Goal: Obtain resource: Obtain resource

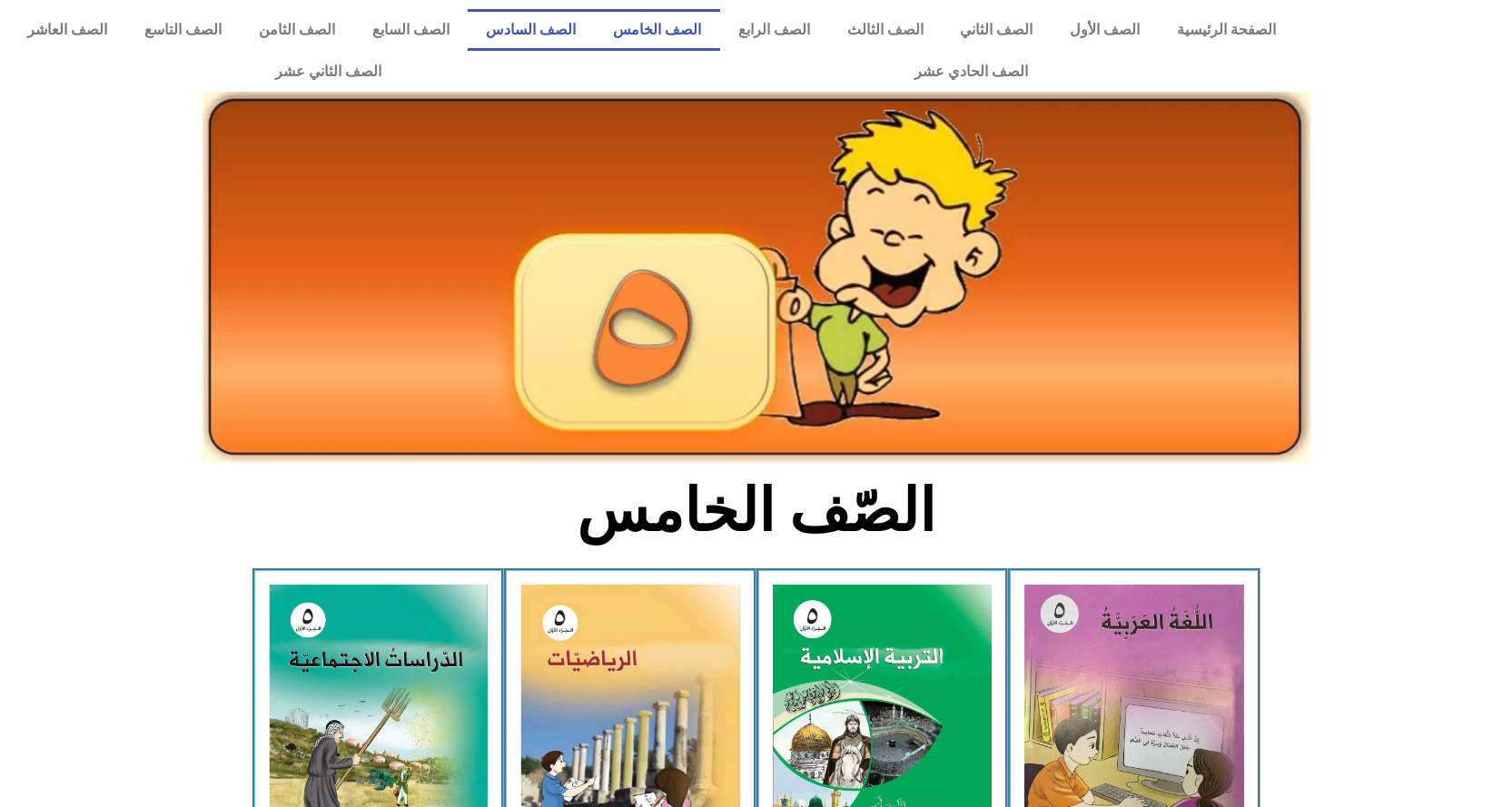
click at [595, 28] on link "الصف السادس" at bounding box center [531, 29] width 127 height 41
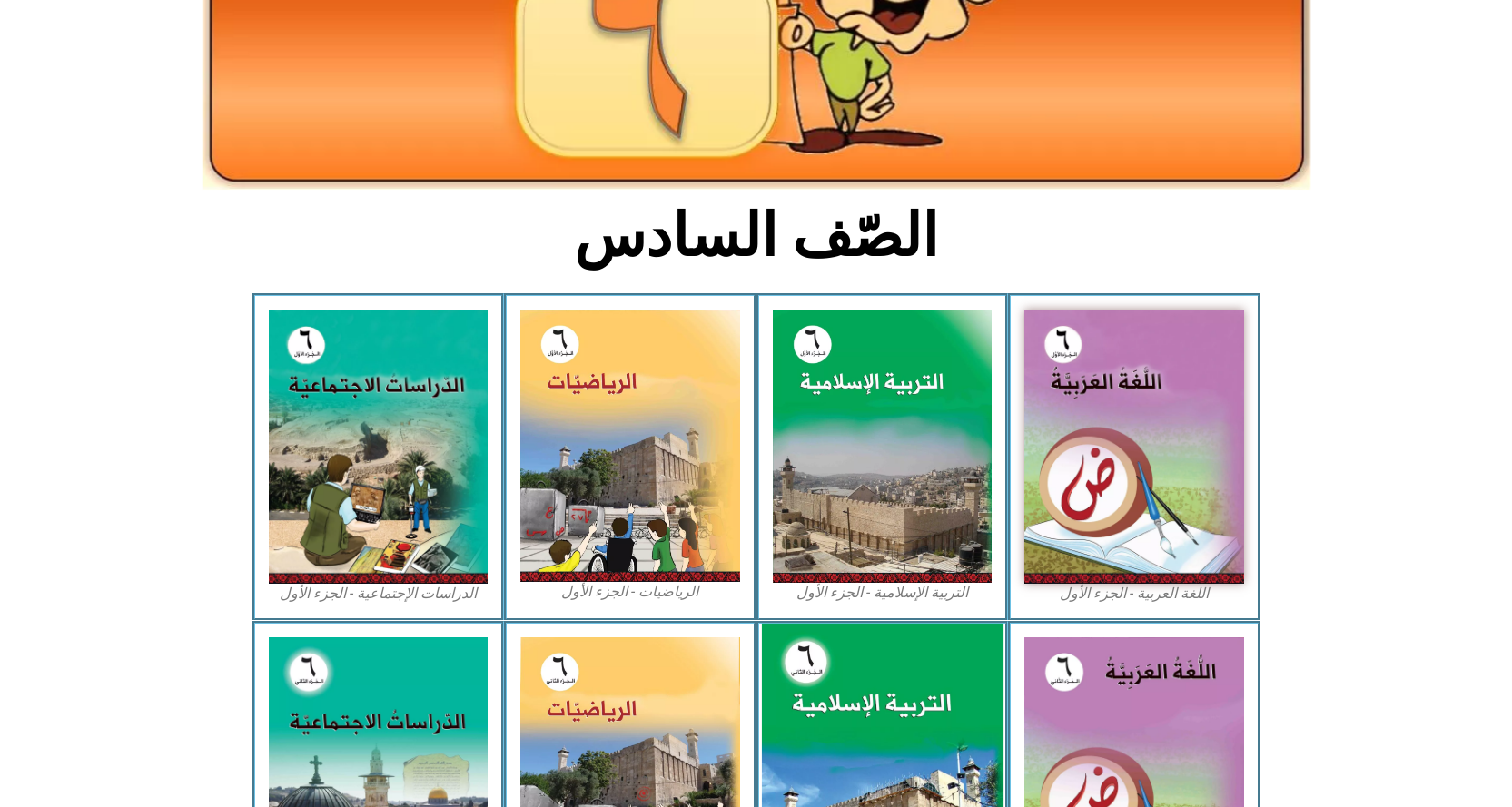
scroll to position [363, 0]
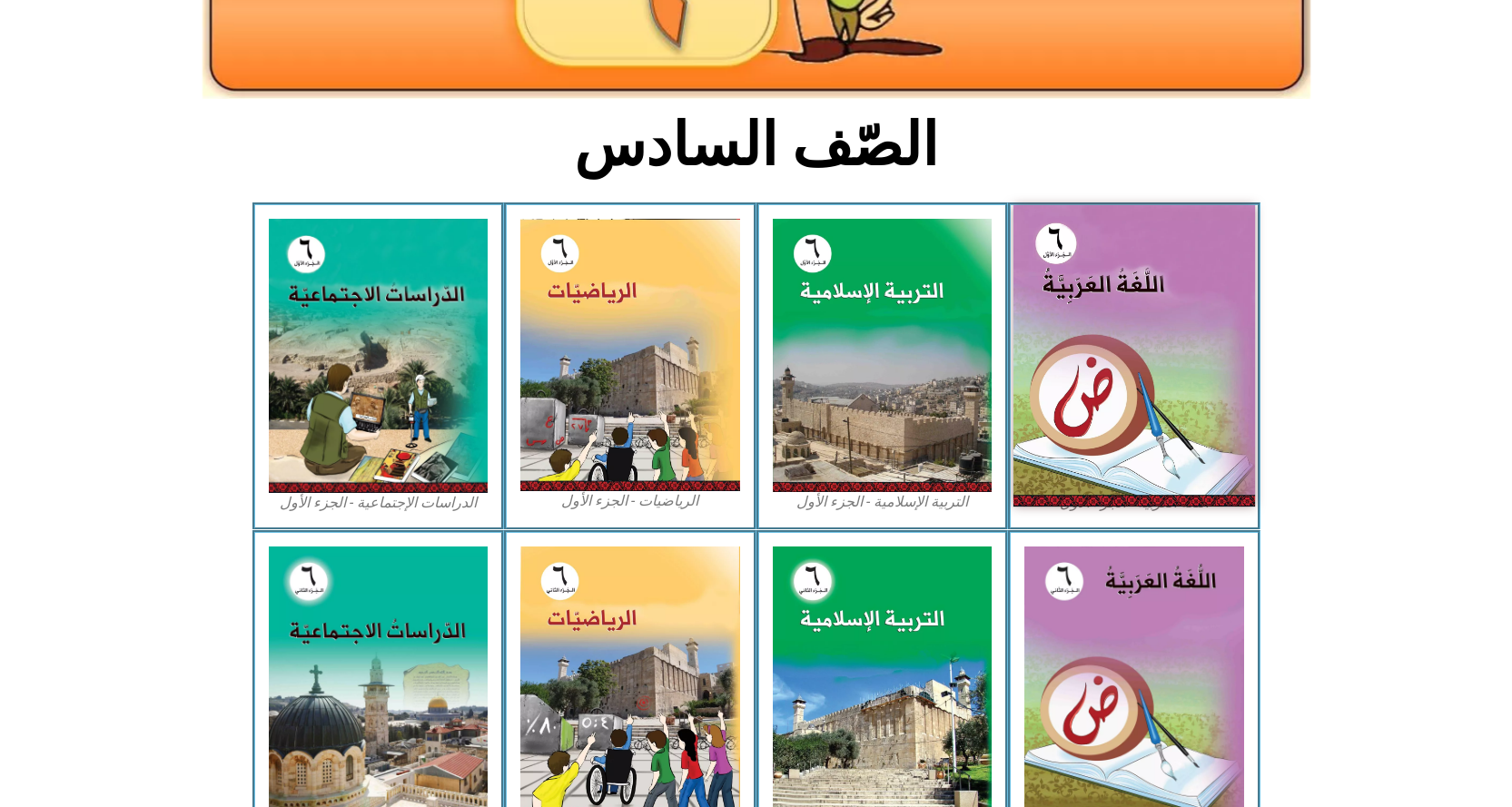
click at [1110, 384] on img at bounding box center [1134, 356] width 242 height 302
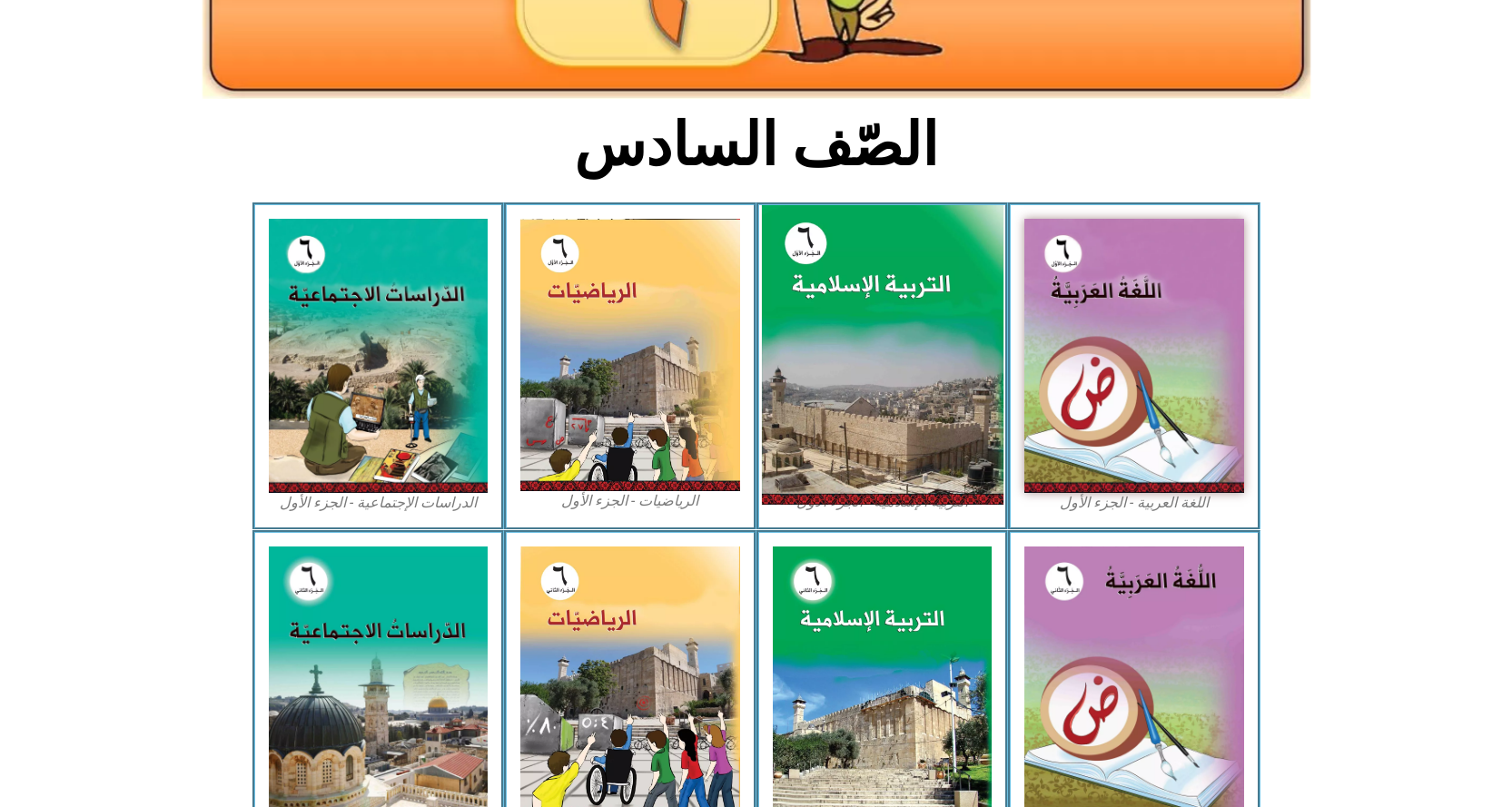
click at [851, 372] on img at bounding box center [882, 356] width 242 height 301
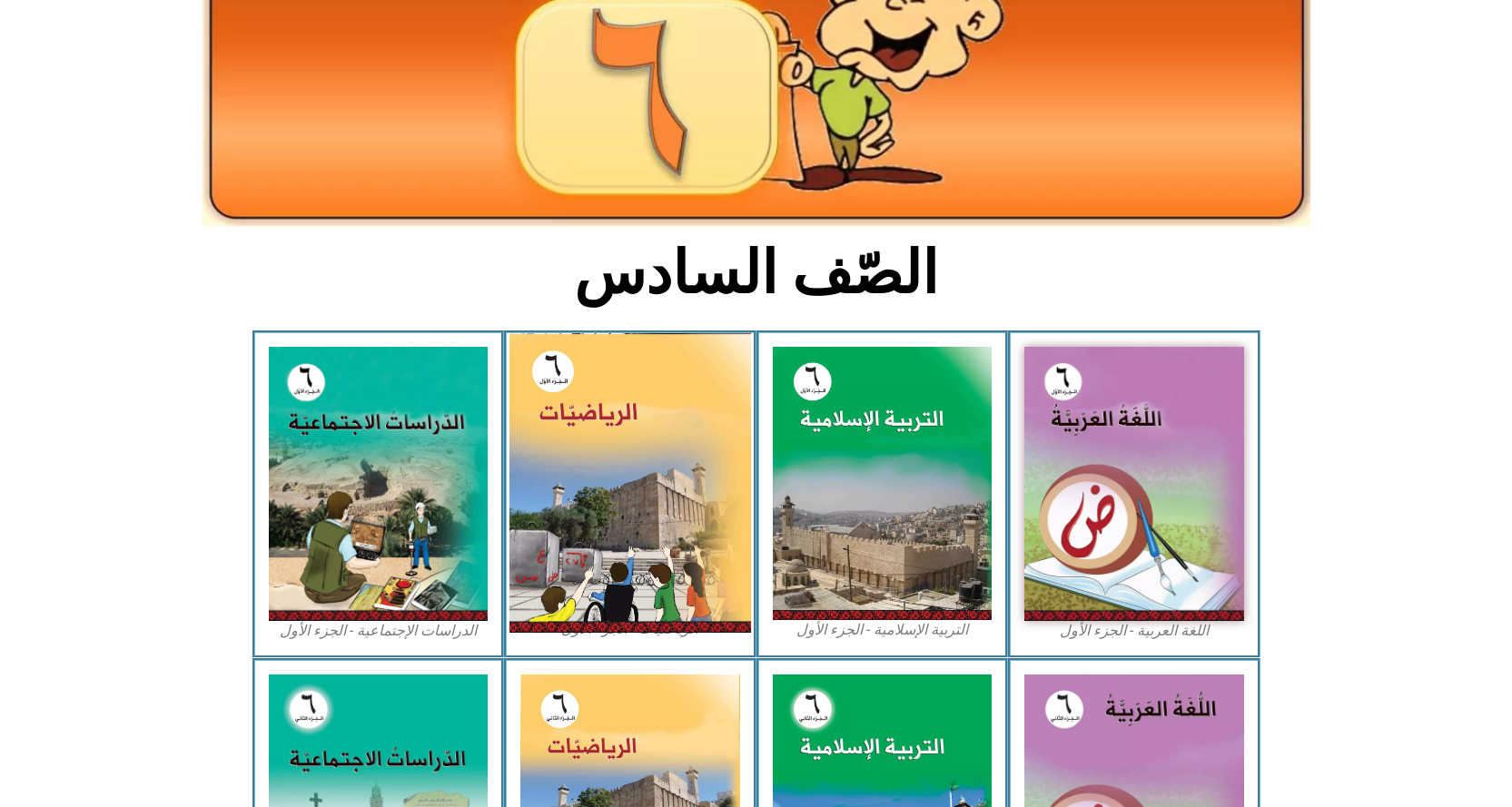
scroll to position [0, 0]
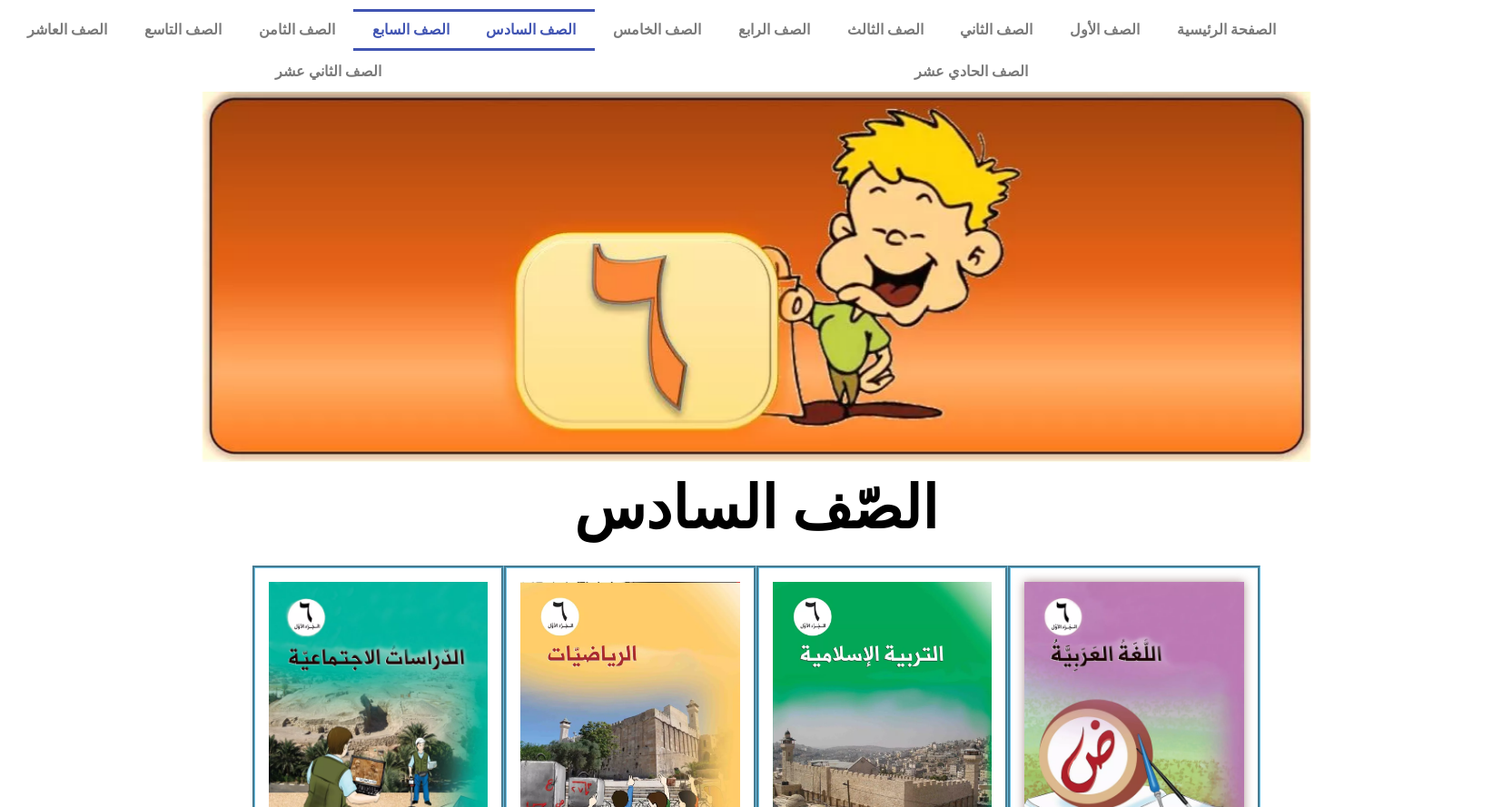
click at [468, 38] on link "الصف السابع" at bounding box center [410, 29] width 114 height 41
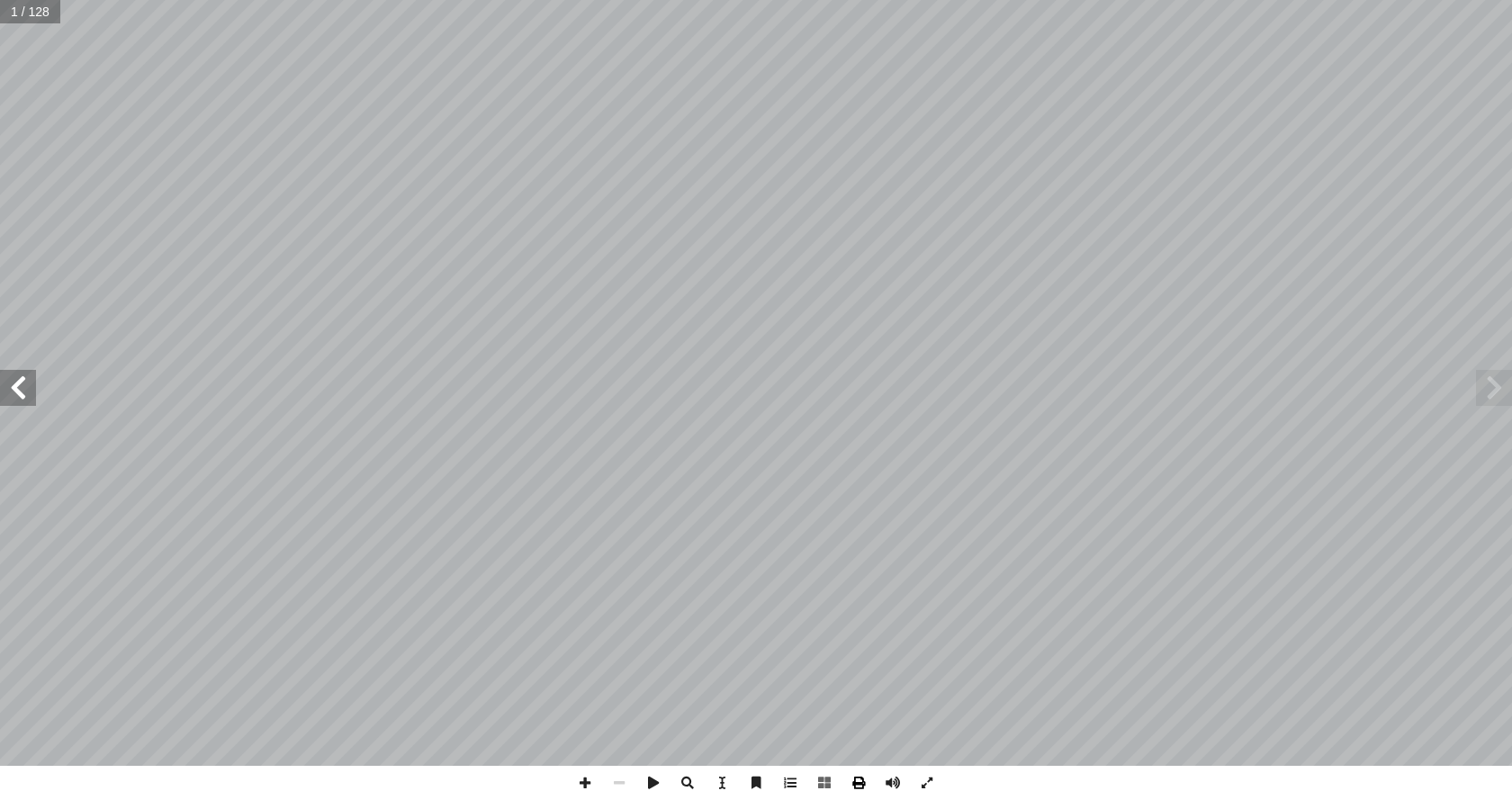
click at [855, 783] on span at bounding box center [858, 782] width 34 height 34
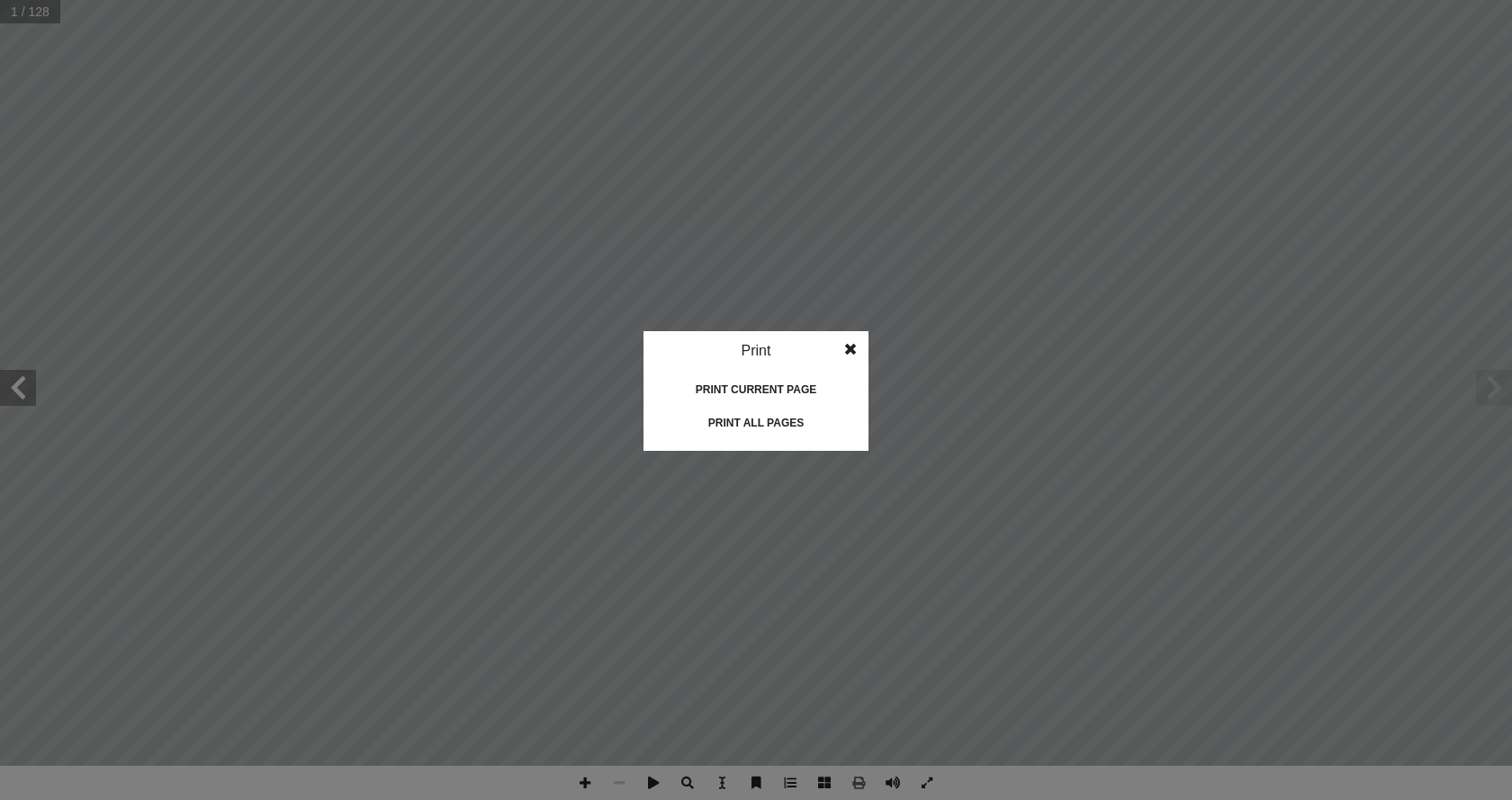
click at [789, 422] on div "Print all pages" at bounding box center [756, 423] width 180 height 29
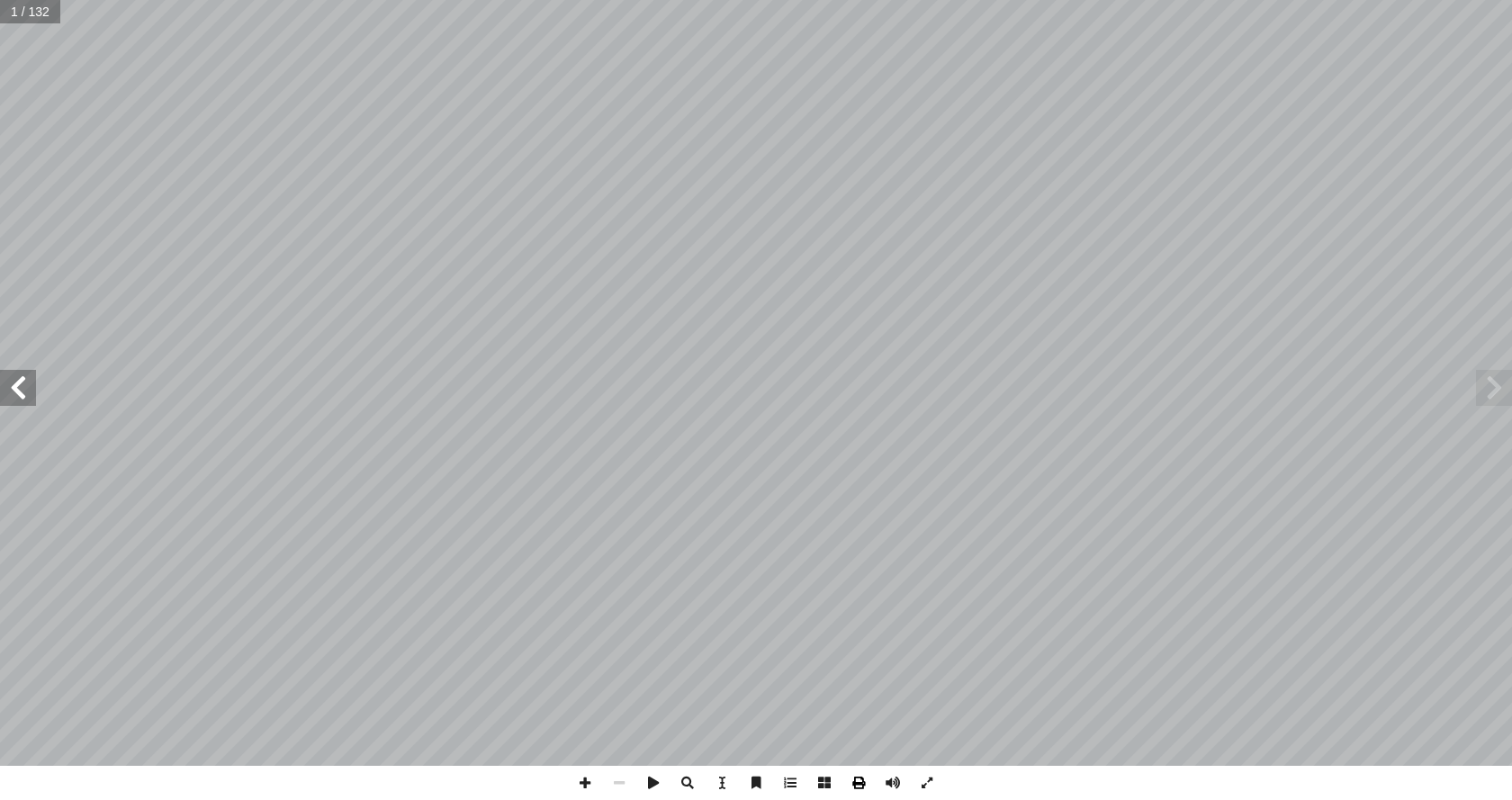
click at [857, 786] on span at bounding box center [858, 782] width 34 height 34
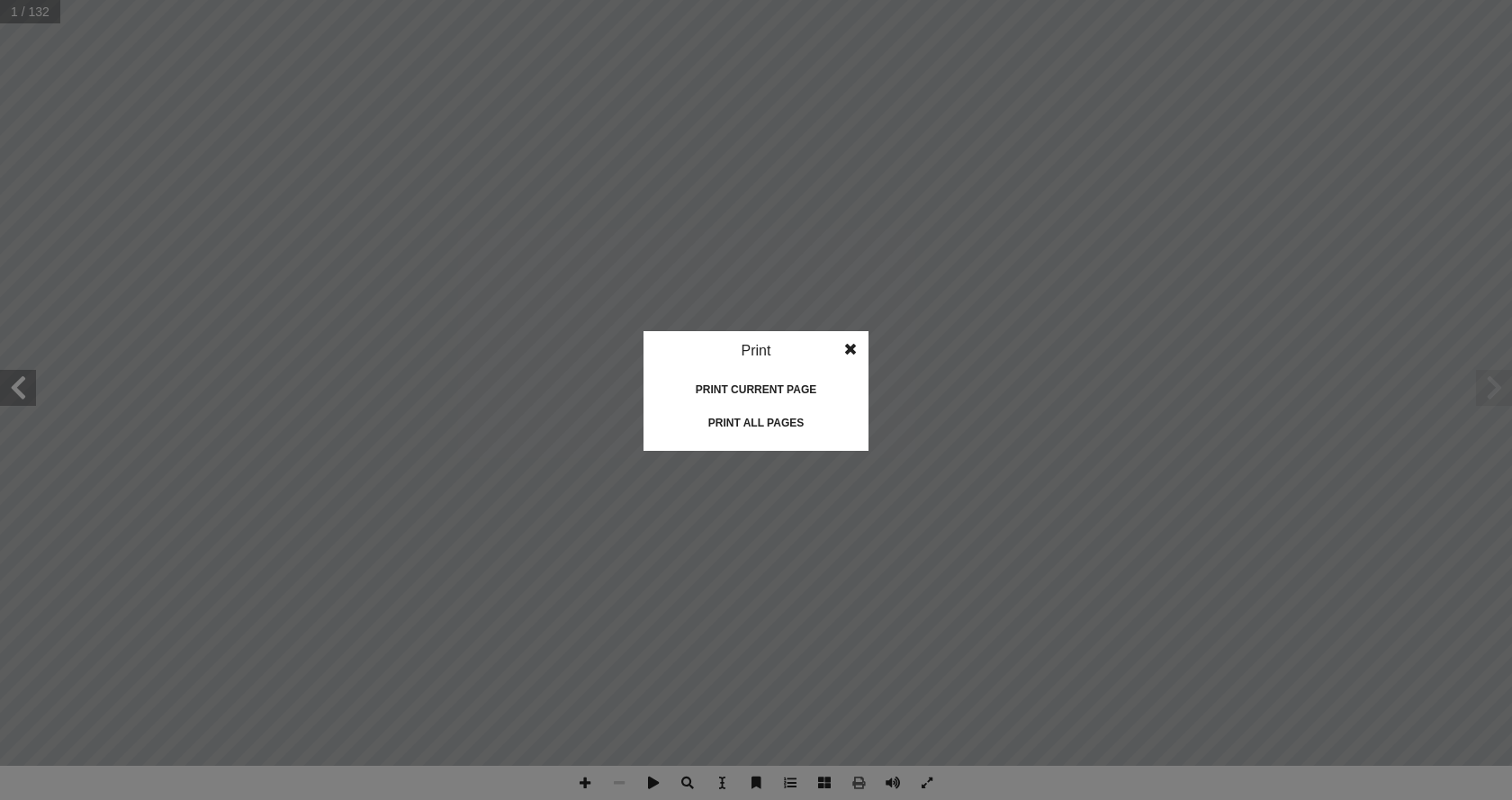
click at [773, 418] on div "Print all pages" at bounding box center [756, 423] width 180 height 29
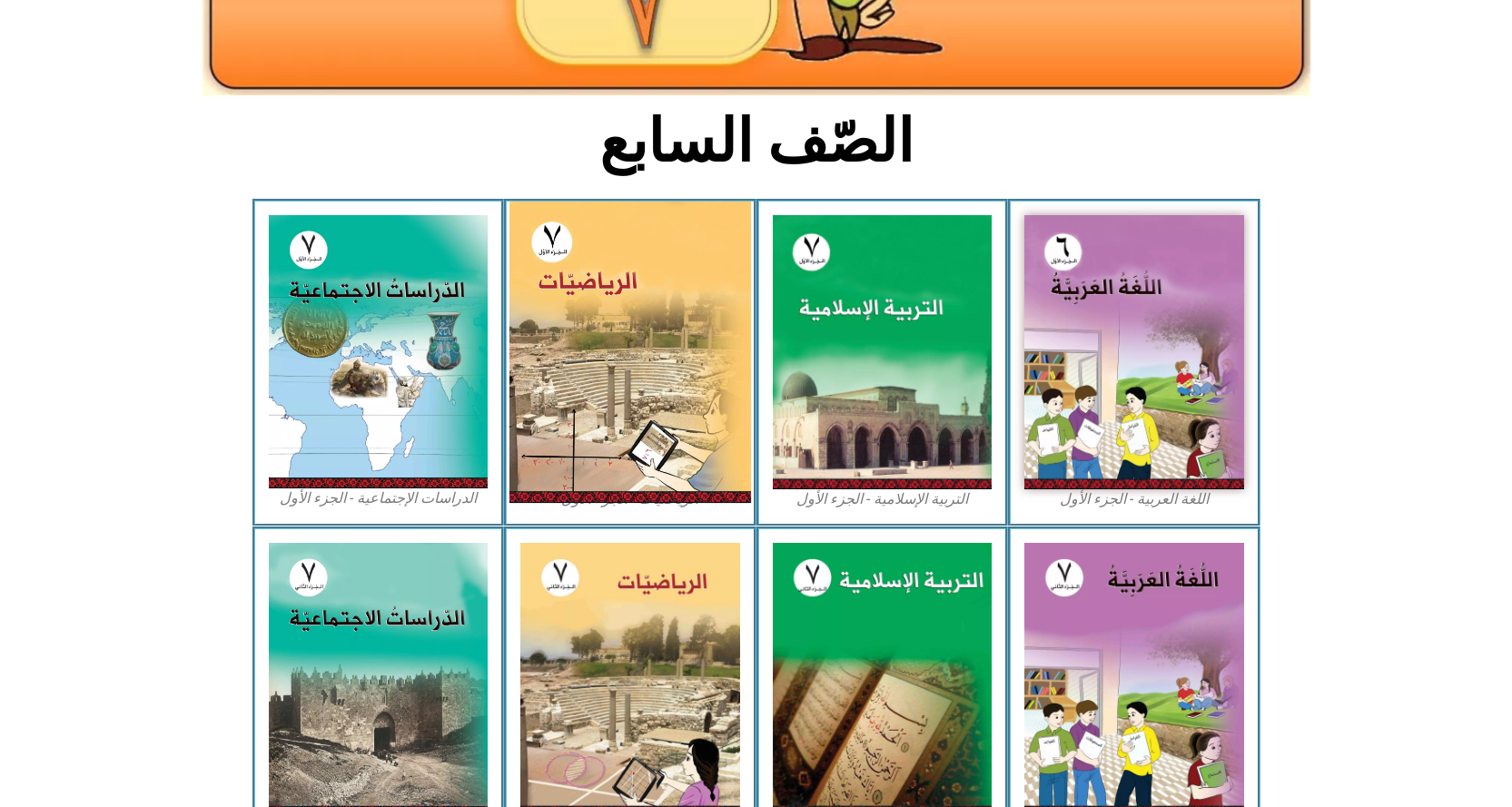
scroll to position [363, 0]
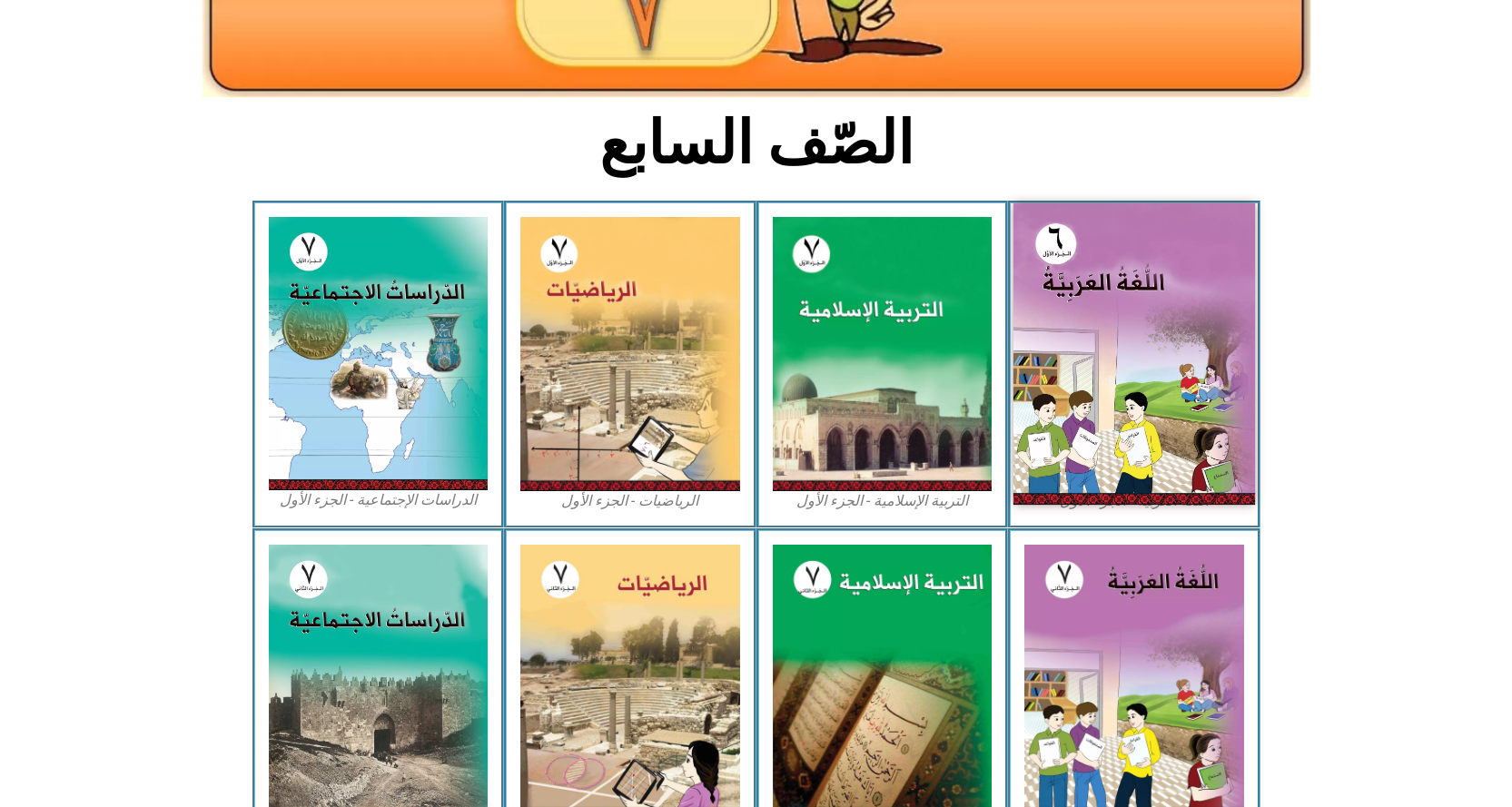
click at [1108, 396] on img at bounding box center [1134, 354] width 242 height 302
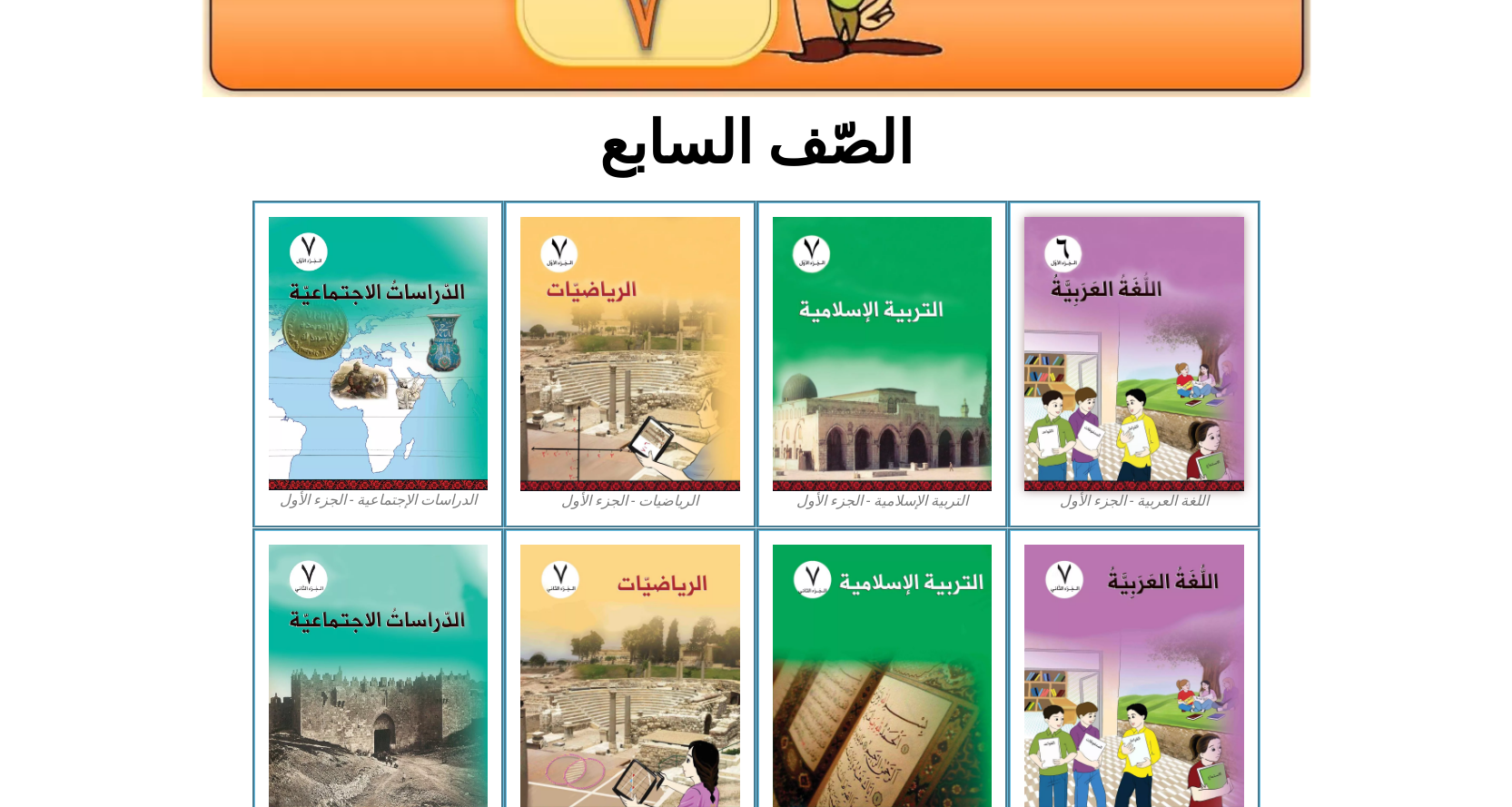
scroll to position [454, 0]
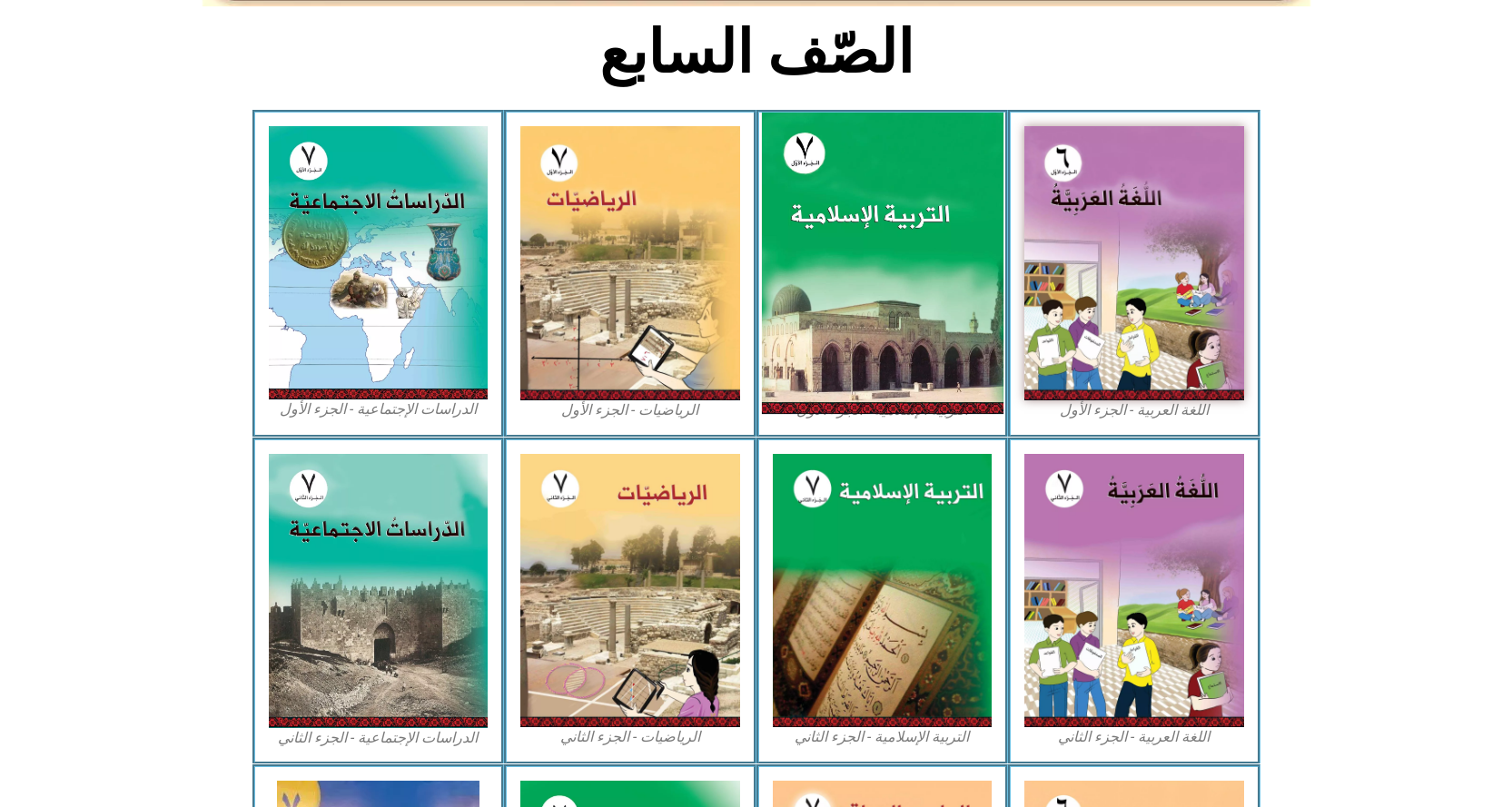
click at [888, 271] on img at bounding box center [882, 263] width 242 height 302
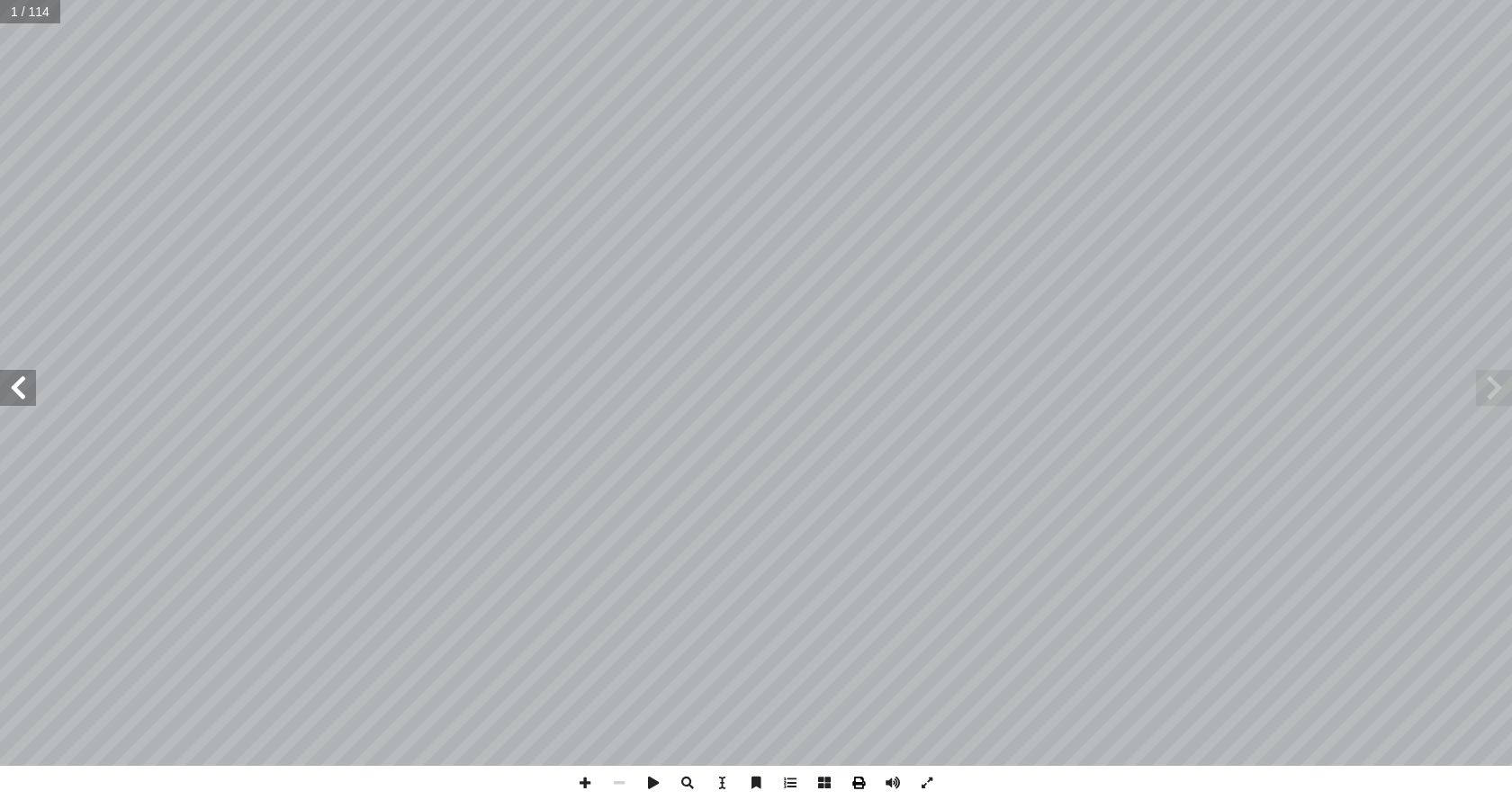
click at [860, 788] on span at bounding box center [858, 782] width 34 height 34
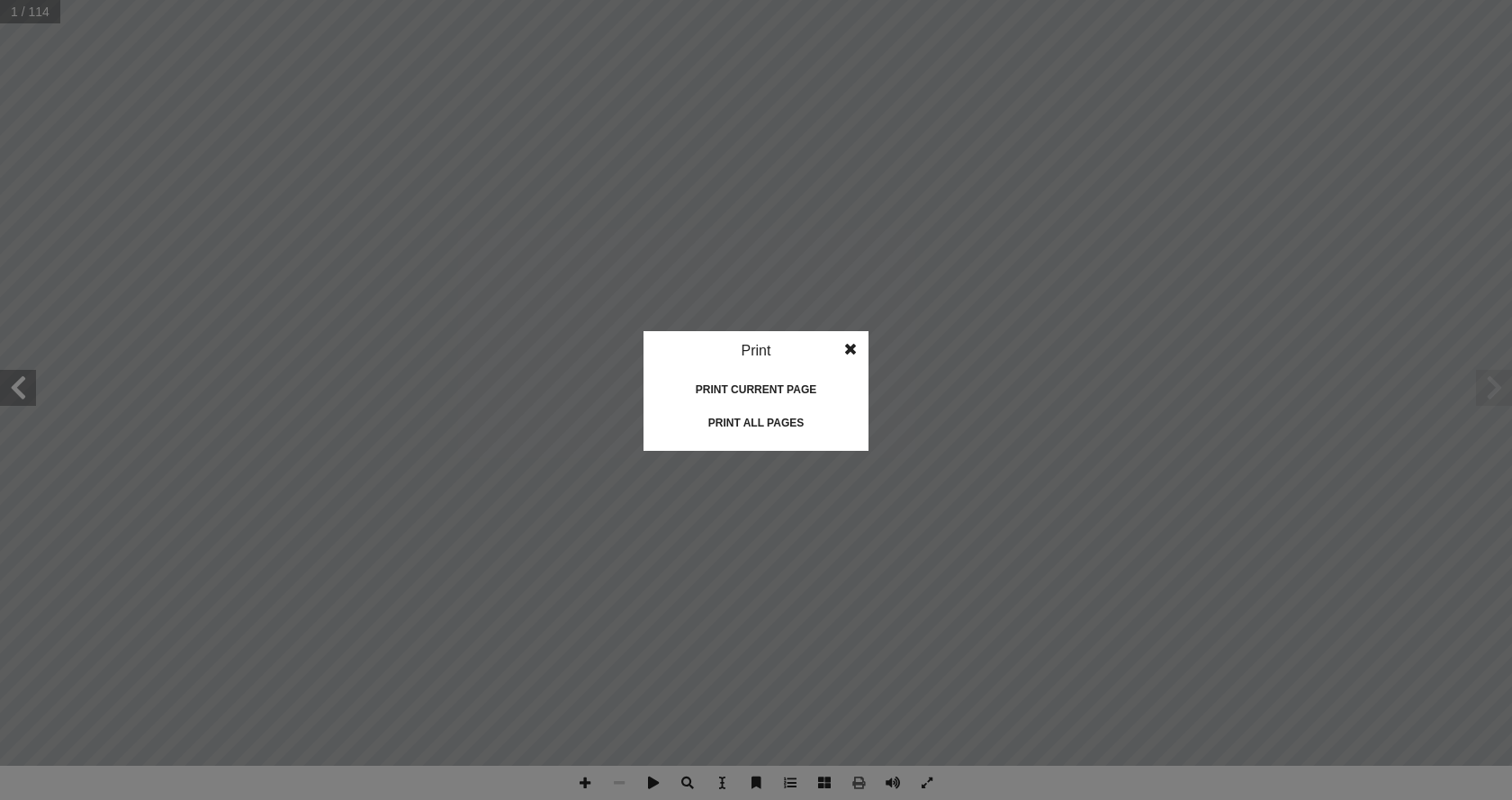
click at [850, 350] on span at bounding box center [850, 349] width 32 height 36
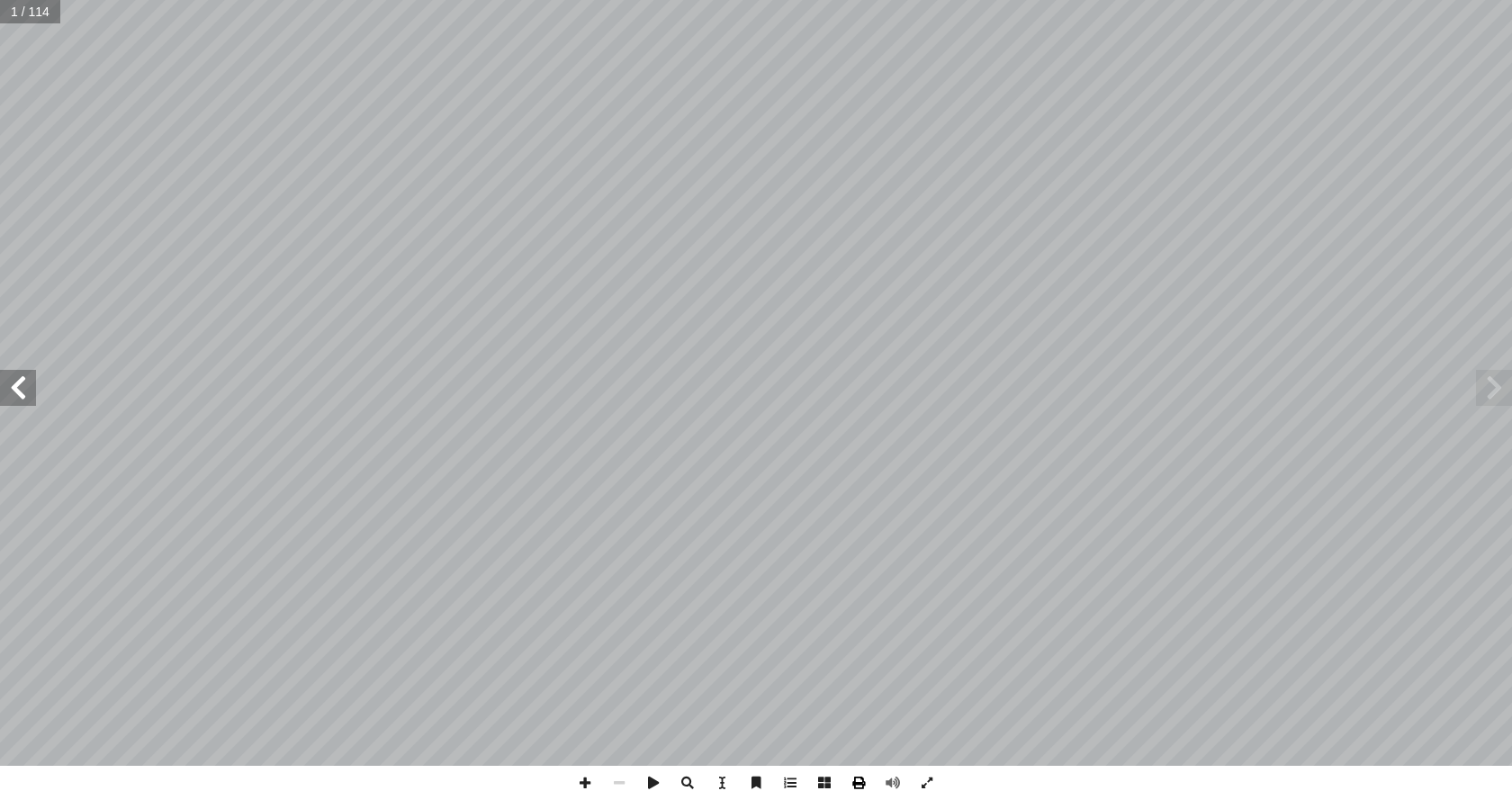
click at [861, 784] on span at bounding box center [858, 782] width 34 height 34
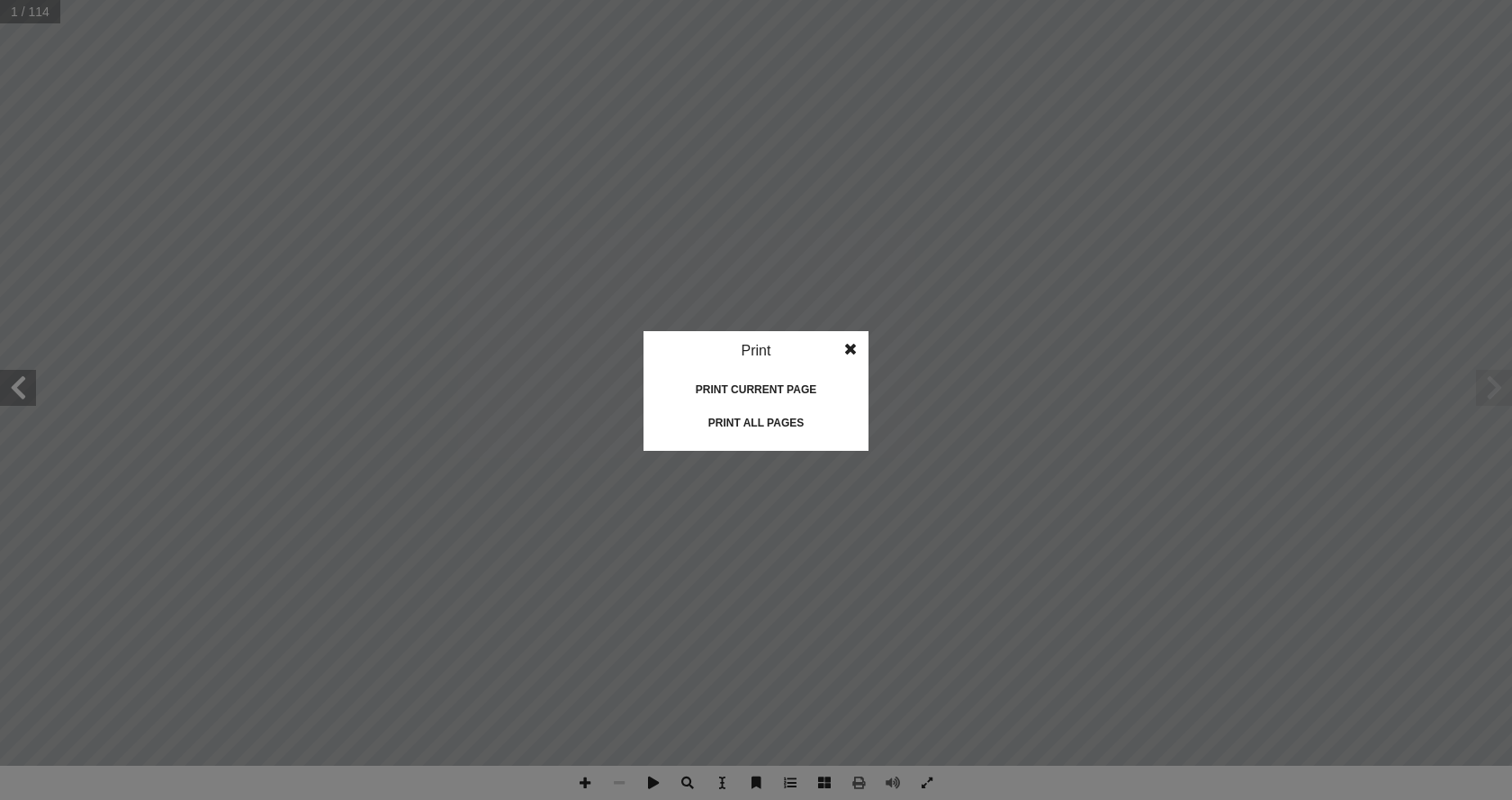
click at [803, 424] on div "Print all pages" at bounding box center [756, 423] width 180 height 29
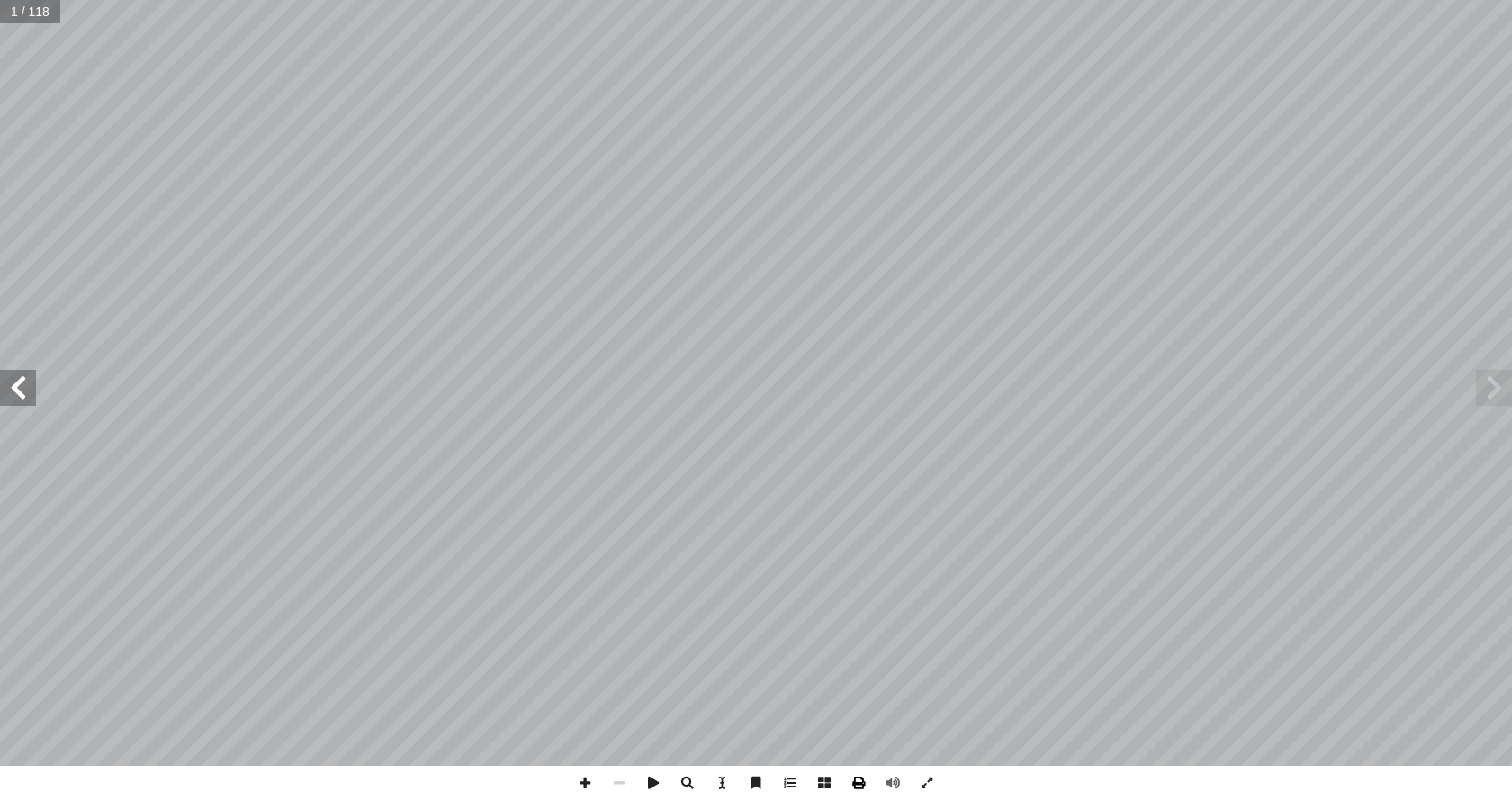
click at [857, 784] on span at bounding box center [858, 782] width 34 height 34
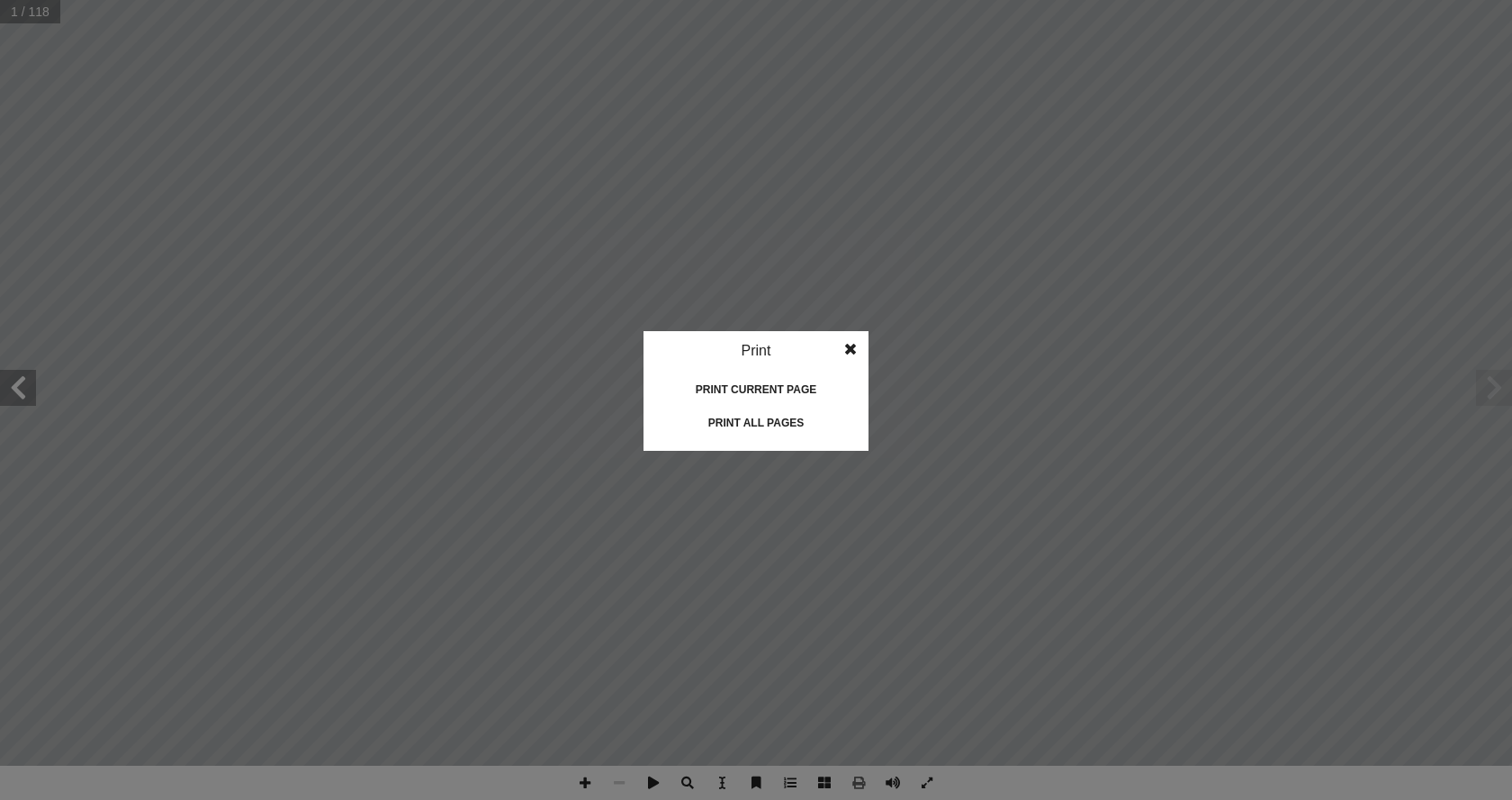
click at [790, 425] on div "Print all pages" at bounding box center [756, 423] width 180 height 29
